Goal: Task Accomplishment & Management: Use online tool/utility

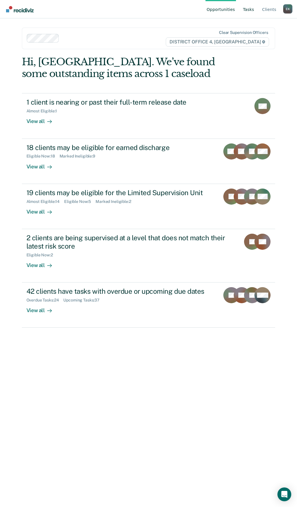
click at [252, 12] on link "Tasks" at bounding box center [248, 9] width 14 height 18
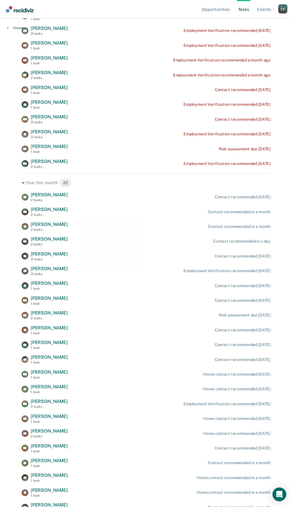
scroll to position [249, 0]
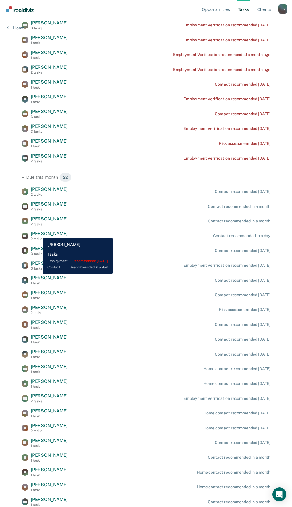
click at [39, 233] on span "[PERSON_NAME]" at bounding box center [49, 233] width 37 height 5
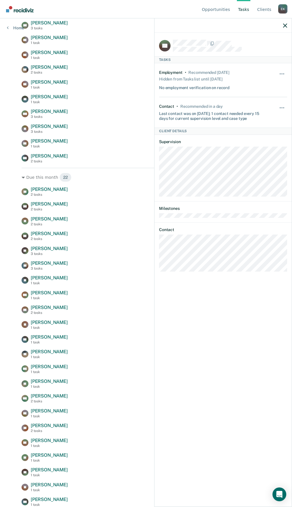
click at [285, 22] on div at bounding box center [223, 25] width 137 height 14
click at [282, 25] on div at bounding box center [223, 25] width 137 height 14
click at [286, 28] on div at bounding box center [223, 25] width 137 height 14
click at [283, 24] on div at bounding box center [223, 25] width 137 height 14
click at [283, 27] on icon "button" at bounding box center [285, 26] width 4 height 4
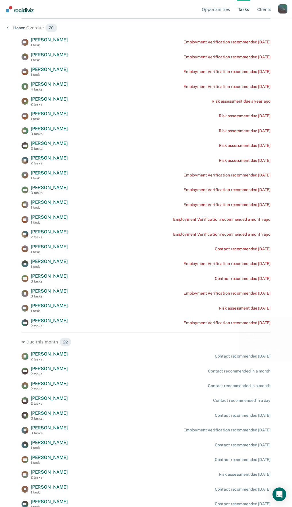
scroll to position [76, 0]
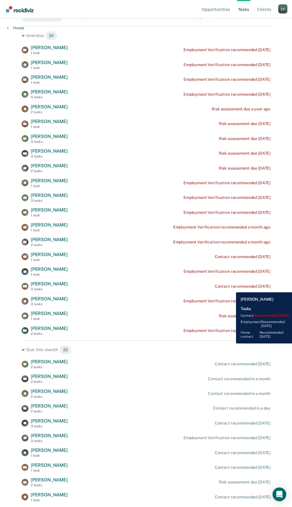
click at [232, 288] on div "Contact recommended [DATE]" at bounding box center [243, 286] width 56 height 5
